Goal: Information Seeking & Learning: Check status

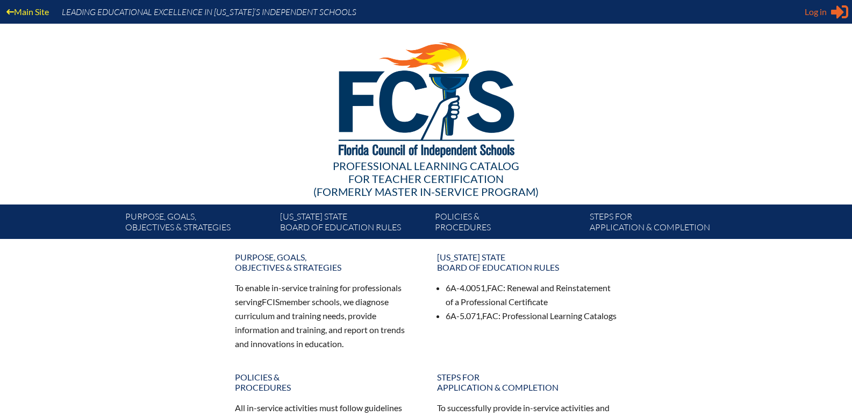
type input "[EMAIL_ADDRESS][DOMAIN_NAME]"
click at [829, 16] on div "Log in Close Sign in or register" at bounding box center [827, 11] width 44 height 17
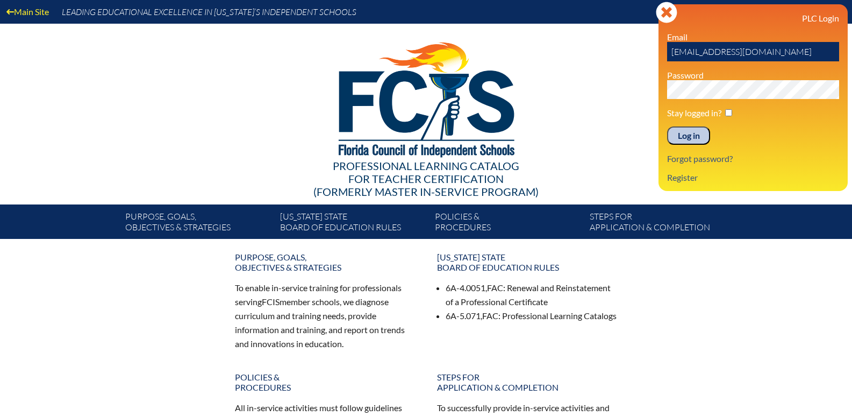
click at [686, 134] on input "Log in" at bounding box center [688, 135] width 43 height 18
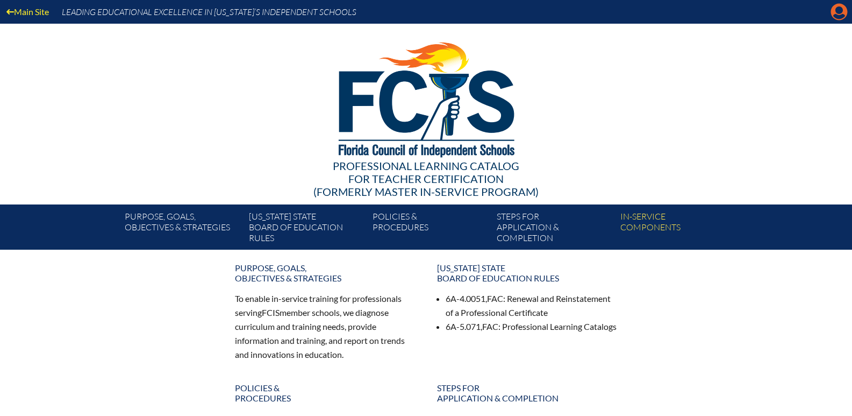
click at [835, 6] on icon at bounding box center [839, 12] width 17 height 17
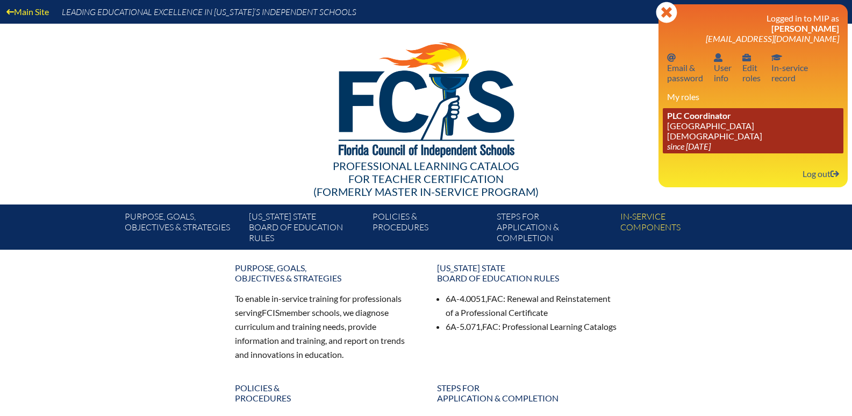
click at [711, 141] on icon "since [DATE]" at bounding box center [689, 146] width 44 height 10
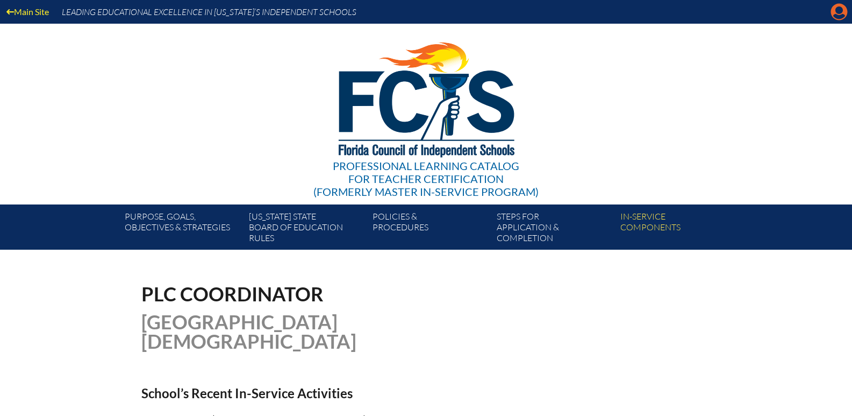
click at [841, 15] on icon "Manage account" at bounding box center [839, 11] width 17 height 17
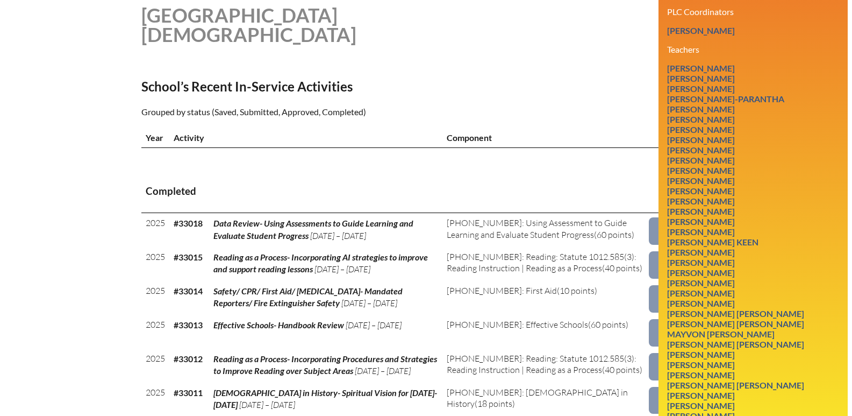
scroll to position [269, 0]
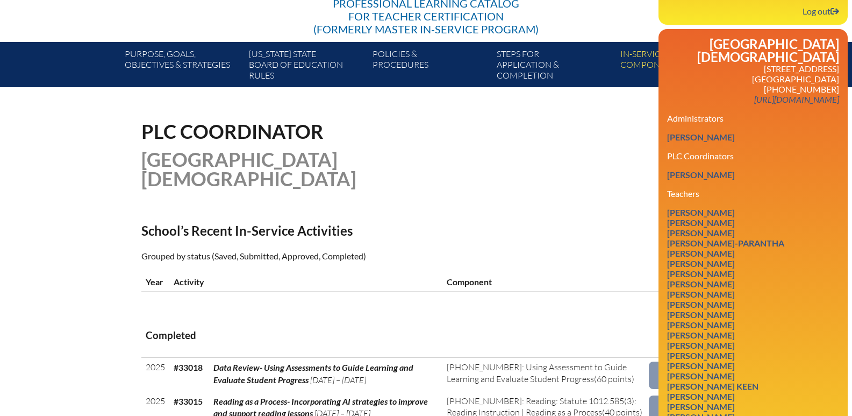
scroll to position [161, 0]
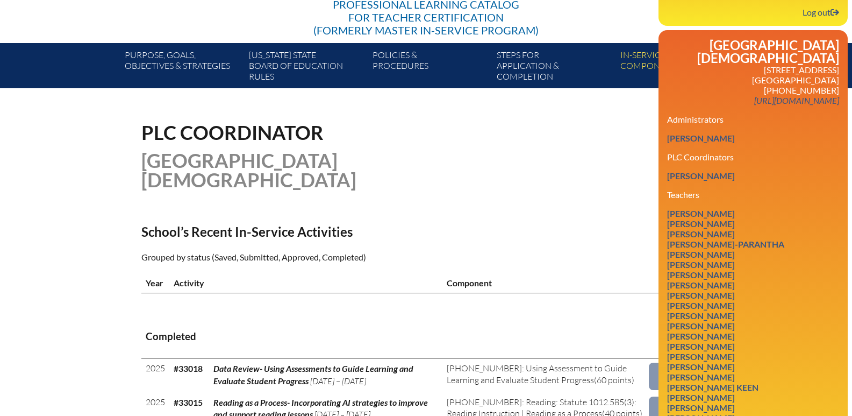
click at [510, 137] on div "PLC Coordinator [GEOGRAPHIC_DATA][DEMOGRAPHIC_DATA]" at bounding box center [426, 156] width 570 height 67
click at [703, 131] on link "Maranda Berner" at bounding box center [701, 138] width 76 height 15
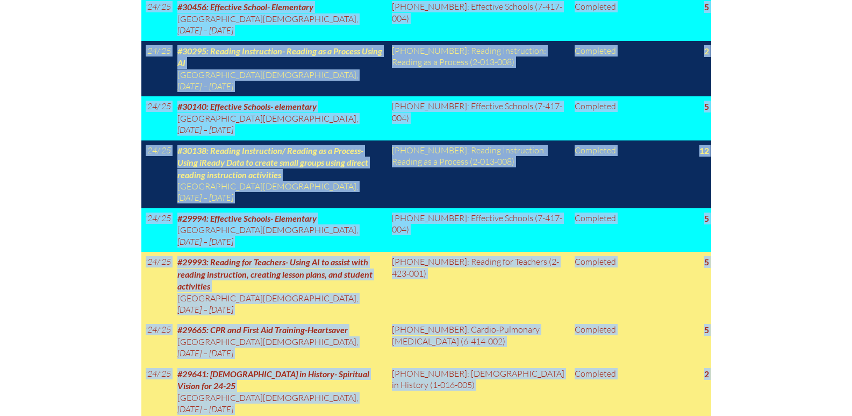
scroll to position [1113, 0]
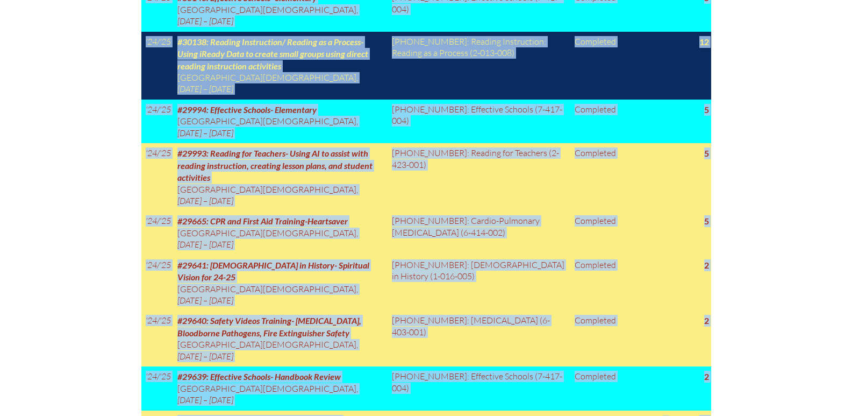
drag, startPoint x: 142, startPoint y: 17, endPoint x: 654, endPoint y: 233, distance: 555.8
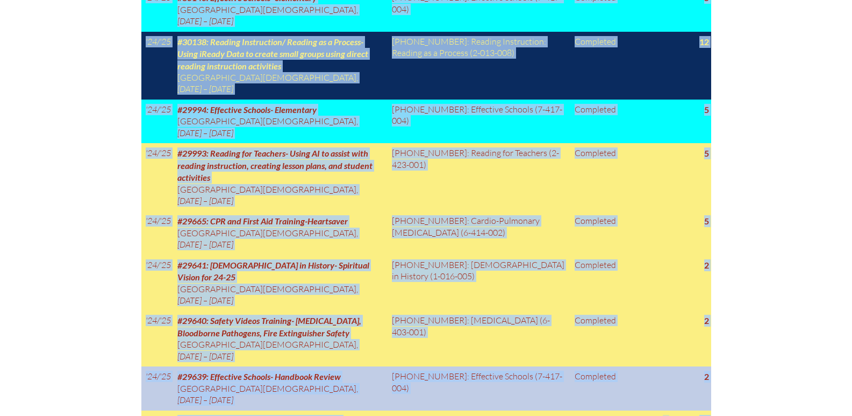
copy div "In-service record Maranda Berner Areas of Certification Elementary Education (g…"
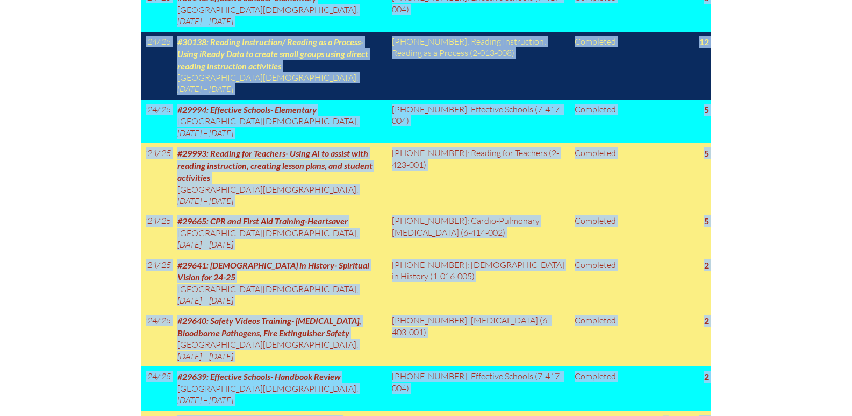
scroll to position [844, 0]
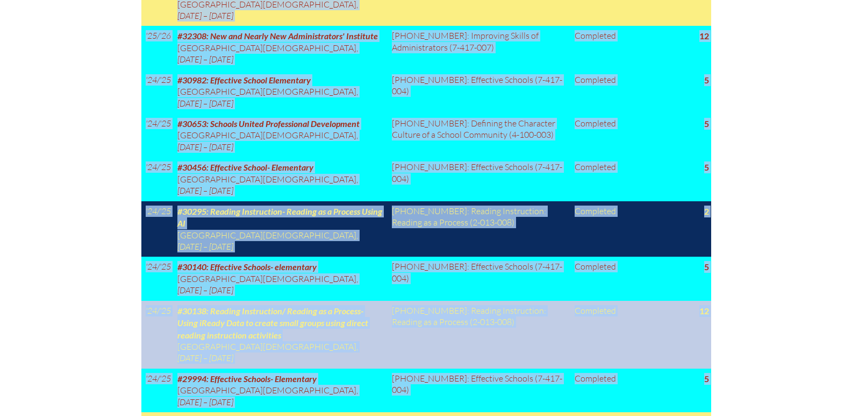
click at [594, 301] on td "Completed" at bounding box center [598, 335] width 54 height 68
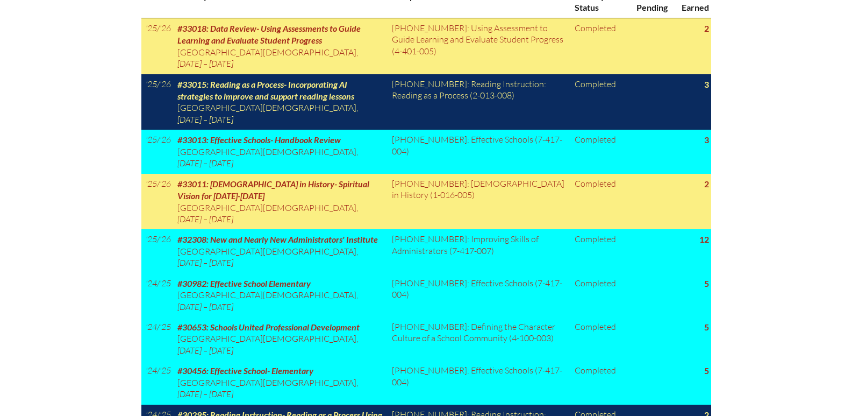
scroll to position [629, 0]
